Goal: Information Seeking & Learning: Learn about a topic

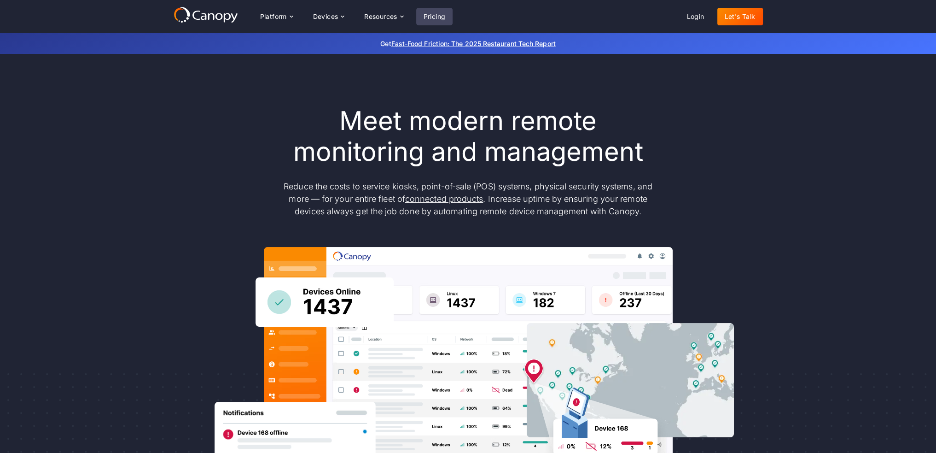
click at [443, 15] on link "Pricing" at bounding box center [434, 16] width 37 height 17
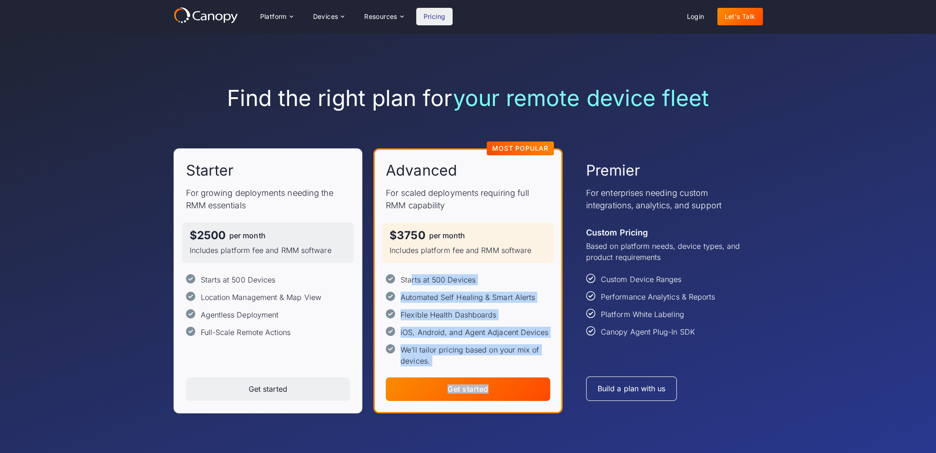
drag, startPoint x: 411, startPoint y: 276, endPoint x: 528, endPoint y: 374, distance: 153.0
click at [528, 374] on div "Advanced For scaled deployments requiring full RMM capability $3750 per month I…" at bounding box center [467, 280] width 189 height 265
click at [550, 360] on div "We’ll tailor pricing based on your mix of devices." at bounding box center [476, 355] width 150 height 22
drag, startPoint x: 552, startPoint y: 360, endPoint x: 362, endPoint y: 252, distance: 218.2
click at [362, 252] on div "Starter For growing deployments needing the RMM essentials $2500 per month Incl…" at bounding box center [468, 280] width 589 height 265
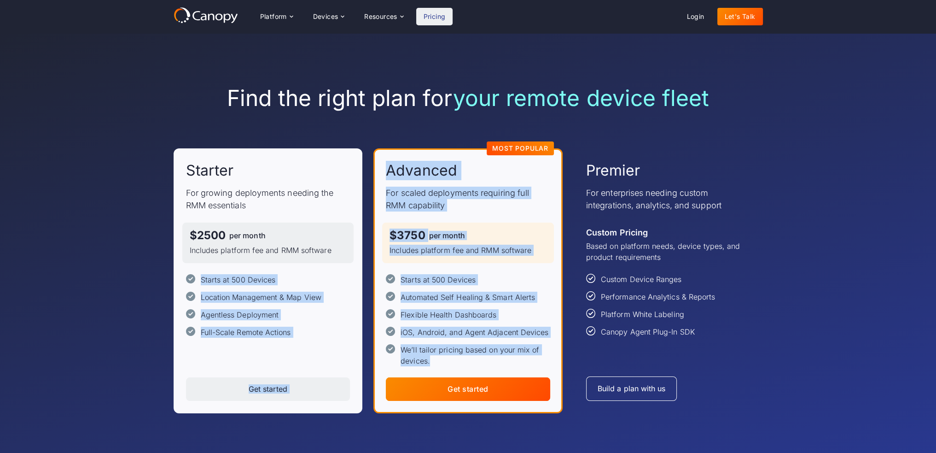
click at [530, 287] on div "Starts at 500 Devices Automated Self Healing & Smart Alerts Flexible Health Das…" at bounding box center [468, 320] width 164 height 92
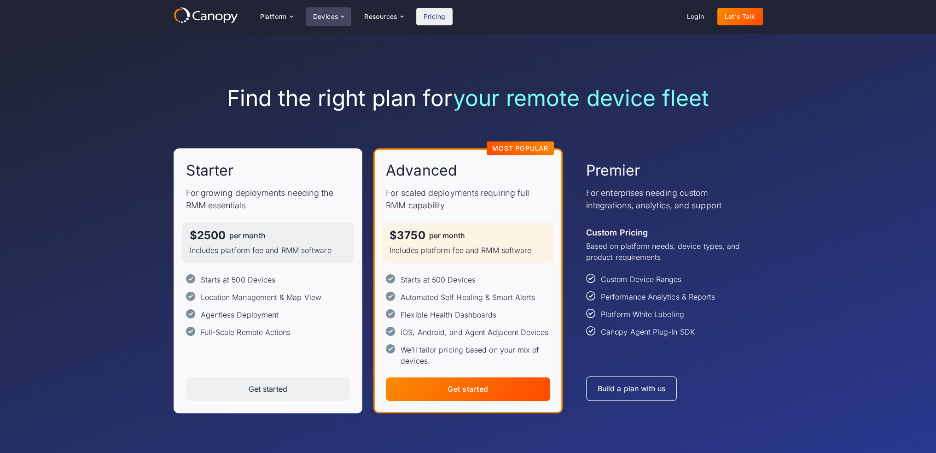
click at [321, 14] on div "Devices" at bounding box center [325, 16] width 25 height 6
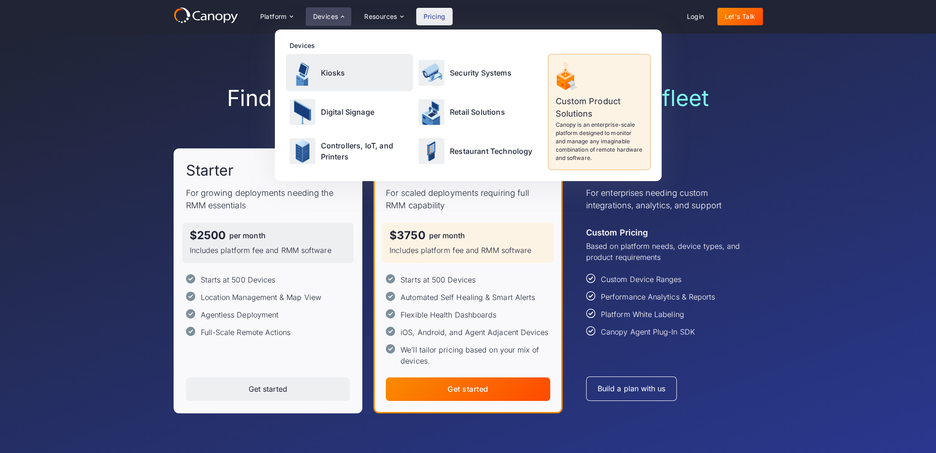
click at [335, 73] on p "Kiosks" at bounding box center [333, 72] width 24 height 11
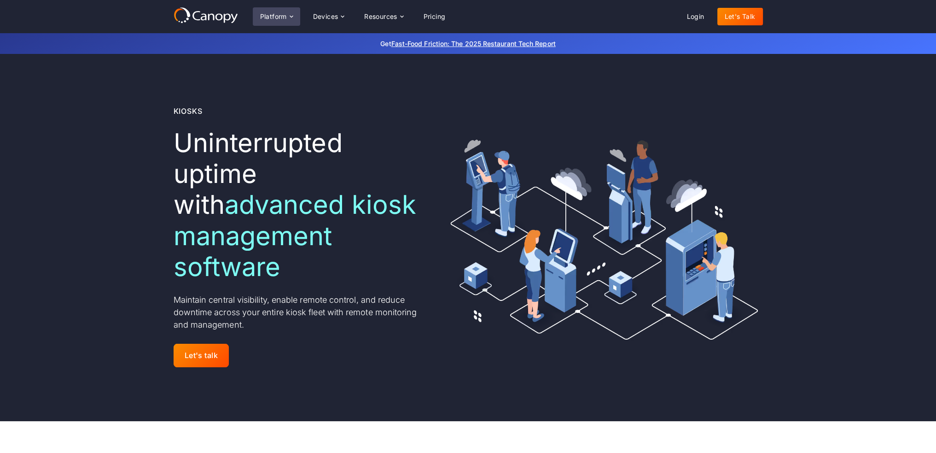
click at [280, 17] on div "Platform" at bounding box center [273, 16] width 27 height 6
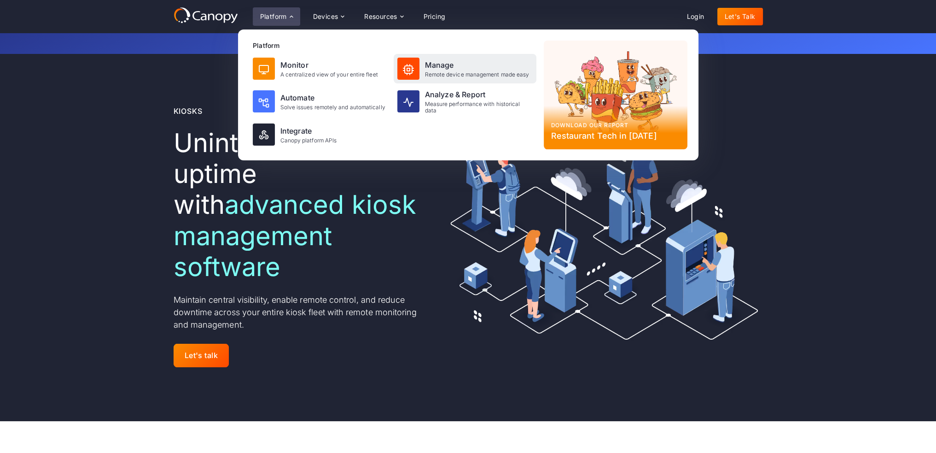
click at [434, 64] on div "Manage" at bounding box center [477, 64] width 105 height 11
